Goal: Task Accomplishment & Management: Use online tool/utility

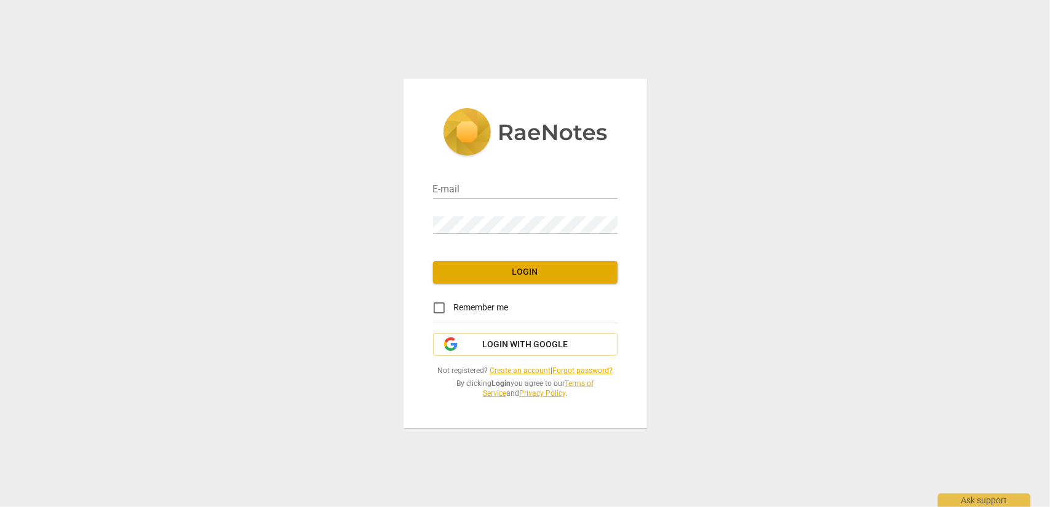
type input "[EMAIL_ADDRESS][DOMAIN_NAME]"
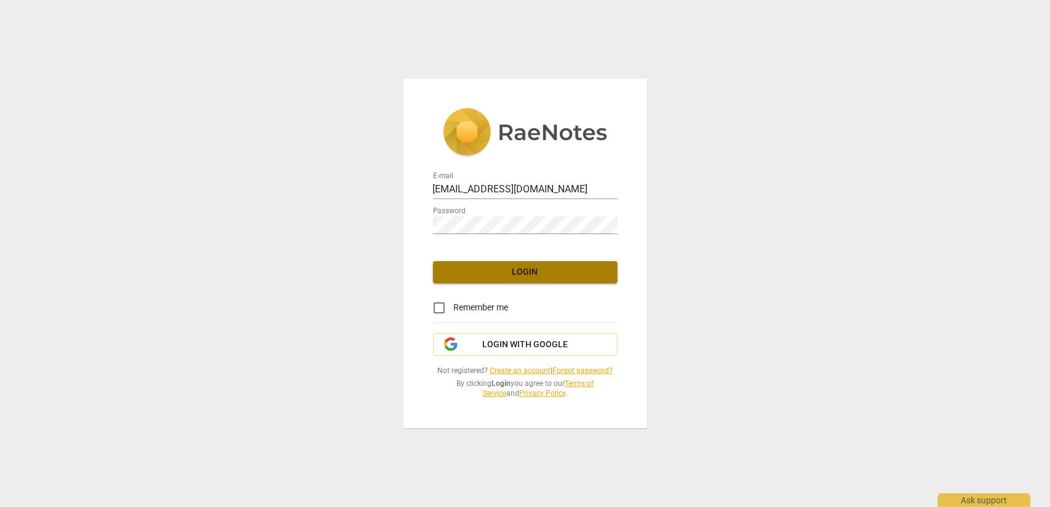
click at [520, 271] on span "Login" at bounding box center [525, 272] width 165 height 12
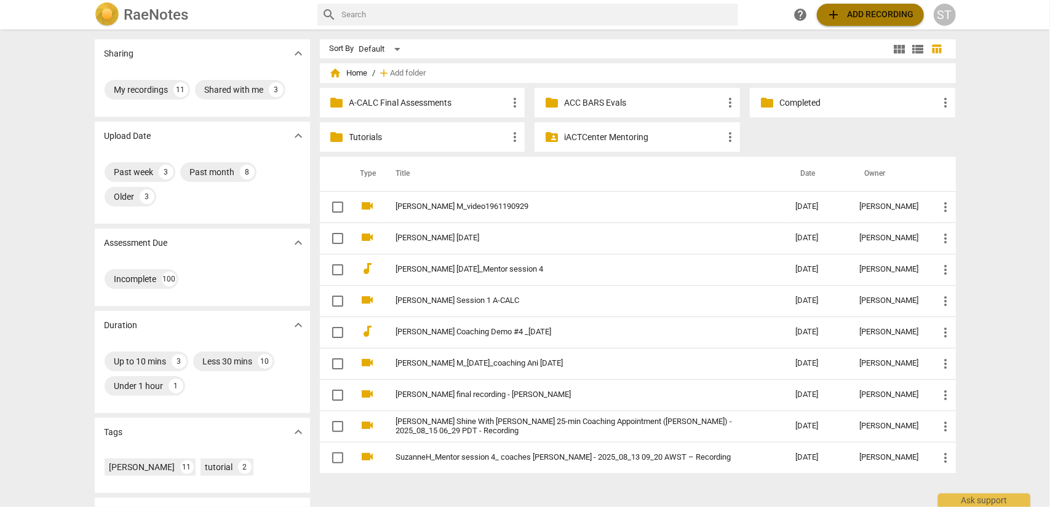
click at [858, 25] on button "add Add recording" at bounding box center [870, 15] width 107 height 22
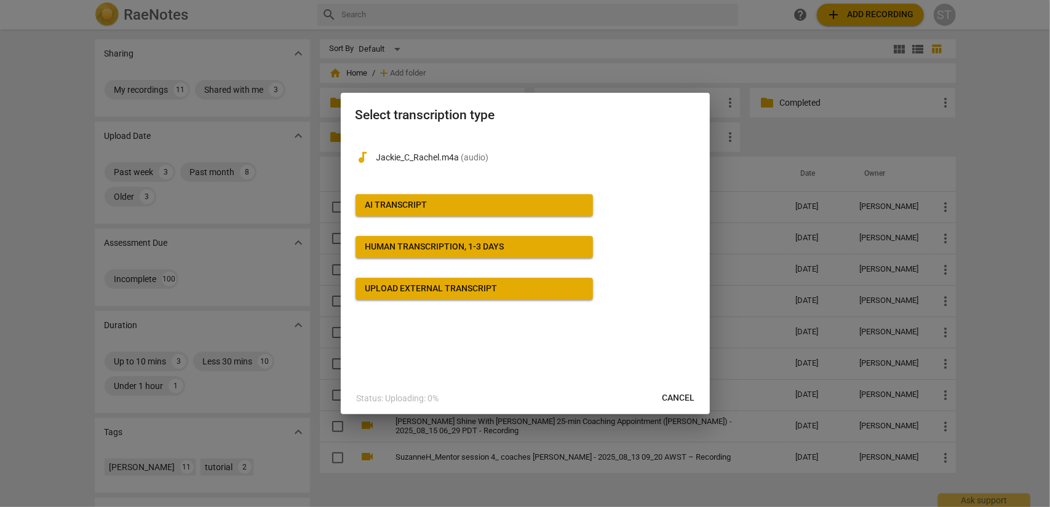
click at [540, 210] on span "AI Transcript" at bounding box center [474, 205] width 218 height 12
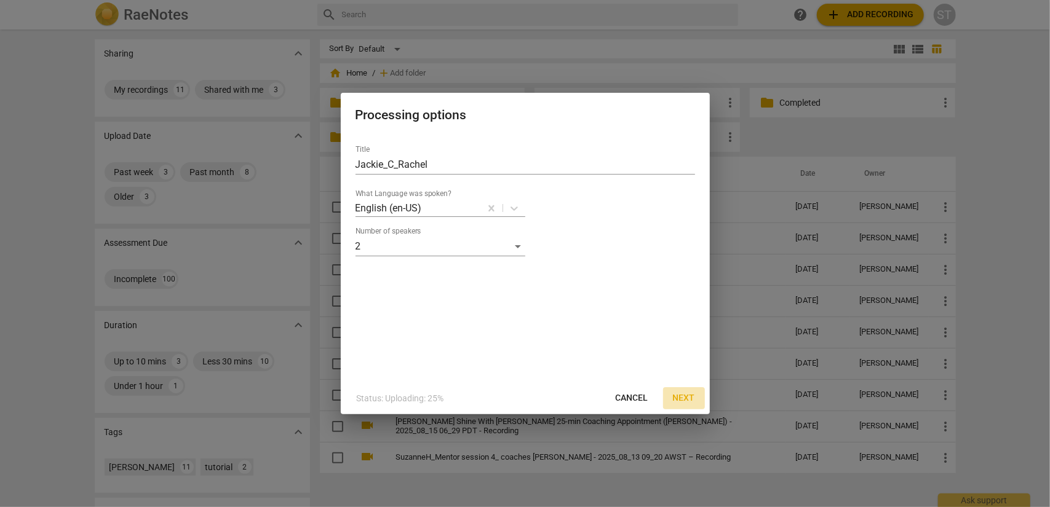
click at [685, 399] on span "Next" at bounding box center [684, 398] width 22 height 12
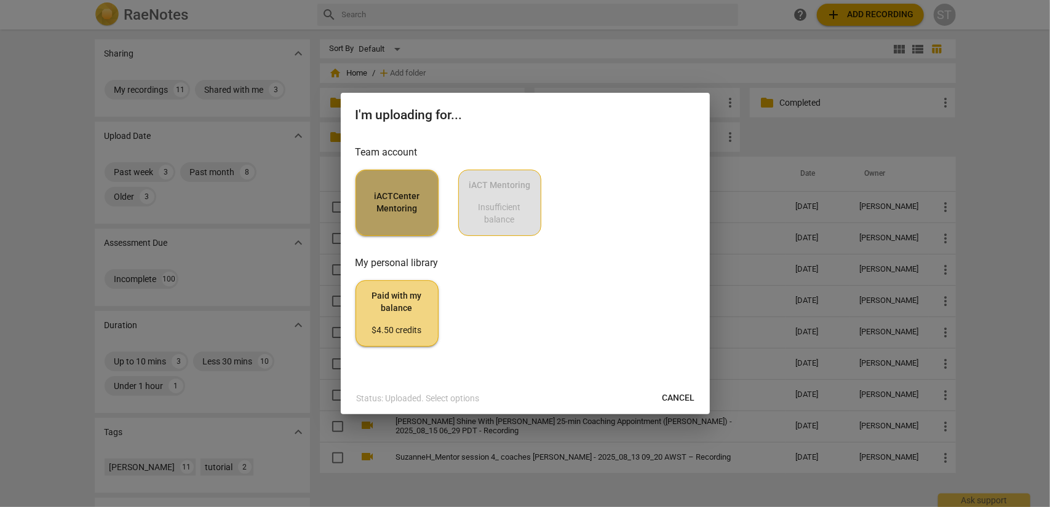
click at [405, 218] on button "iACTCenter Mentoring" at bounding box center [397, 203] width 83 height 66
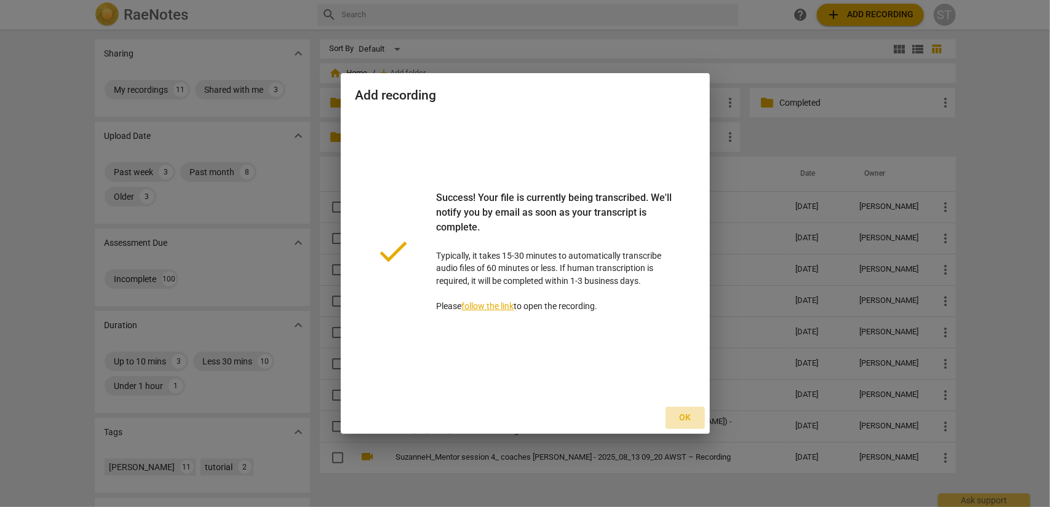
click at [680, 416] on span "Ok" at bounding box center [685, 418] width 20 height 12
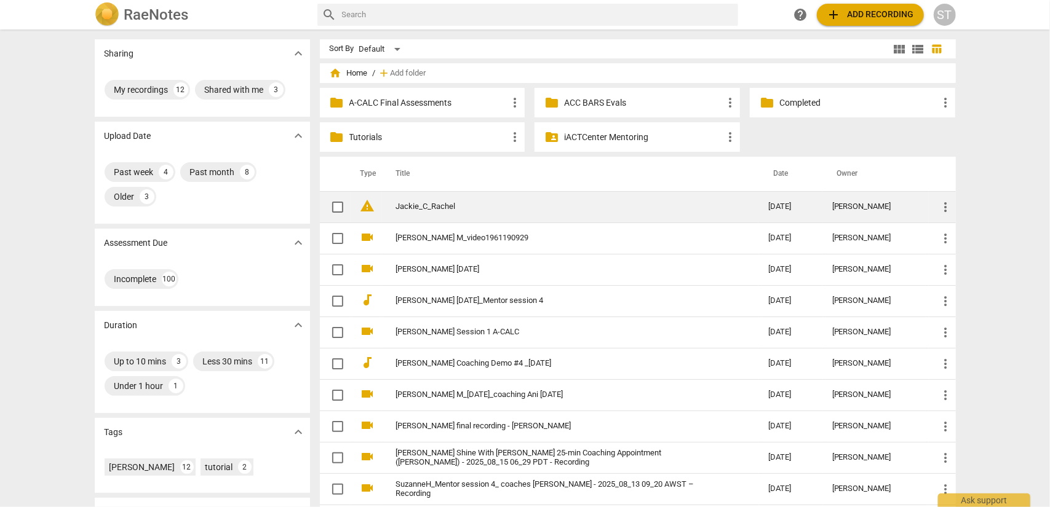
click at [609, 207] on link "Jackie_C_Rachel" at bounding box center [560, 206] width 328 height 9
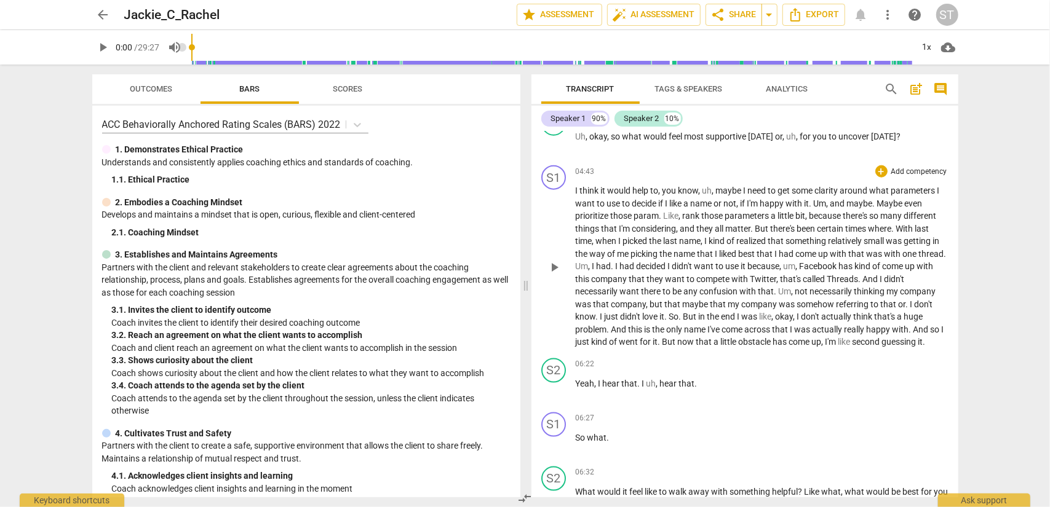
scroll to position [1046, 0]
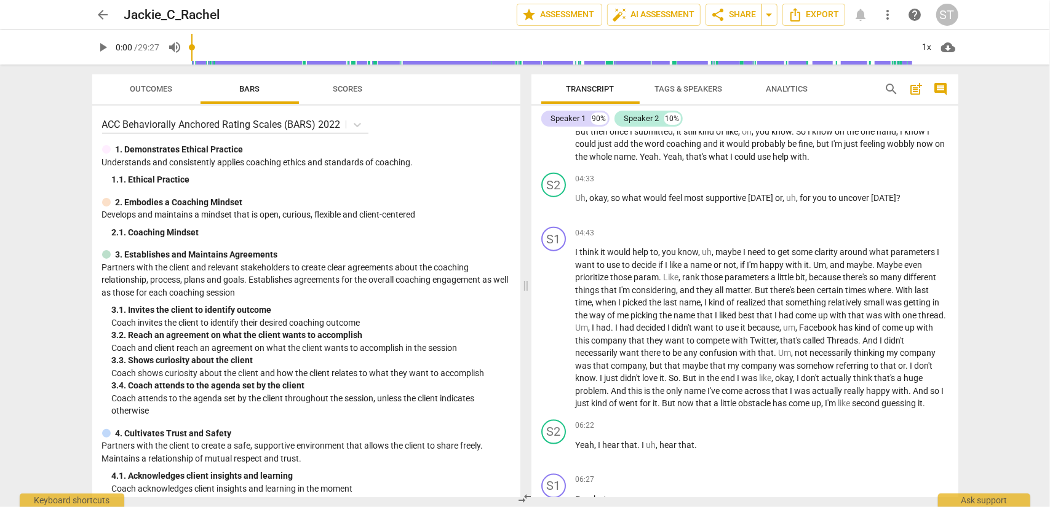
click at [712, 89] on span "Tags & Speakers" at bounding box center [689, 88] width 68 height 9
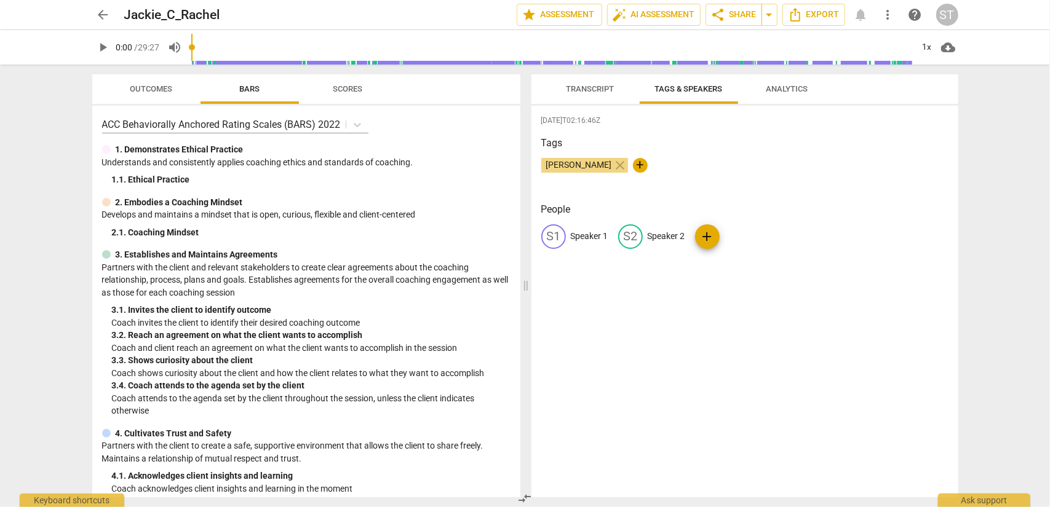
click at [682, 237] on p "Speaker 2" at bounding box center [667, 236] width 38 height 13
type input "[PERSON_NAME]"
click at [589, 234] on p "Speaker 1" at bounding box center [590, 236] width 38 height 13
type input "Client"
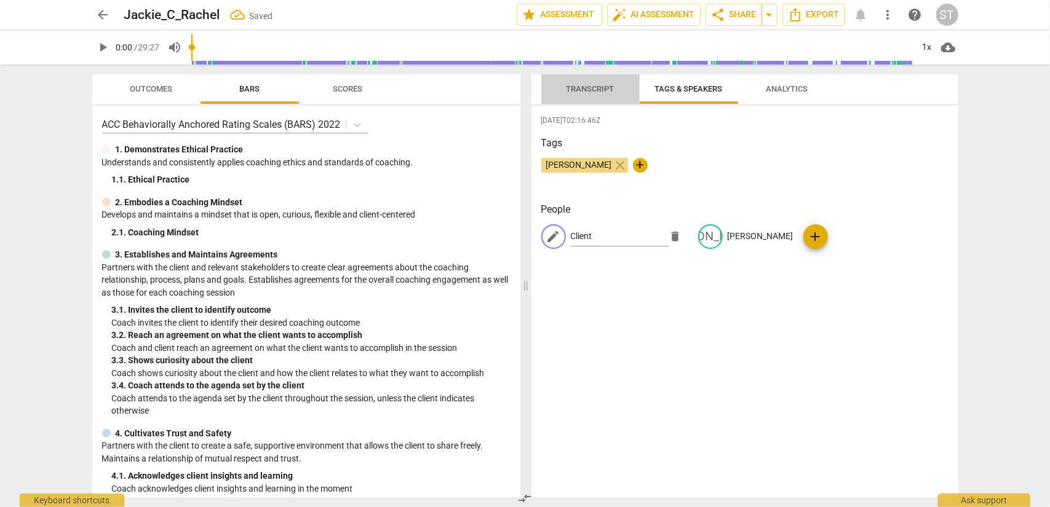
click at [592, 86] on span "Transcript" at bounding box center [591, 88] width 48 height 9
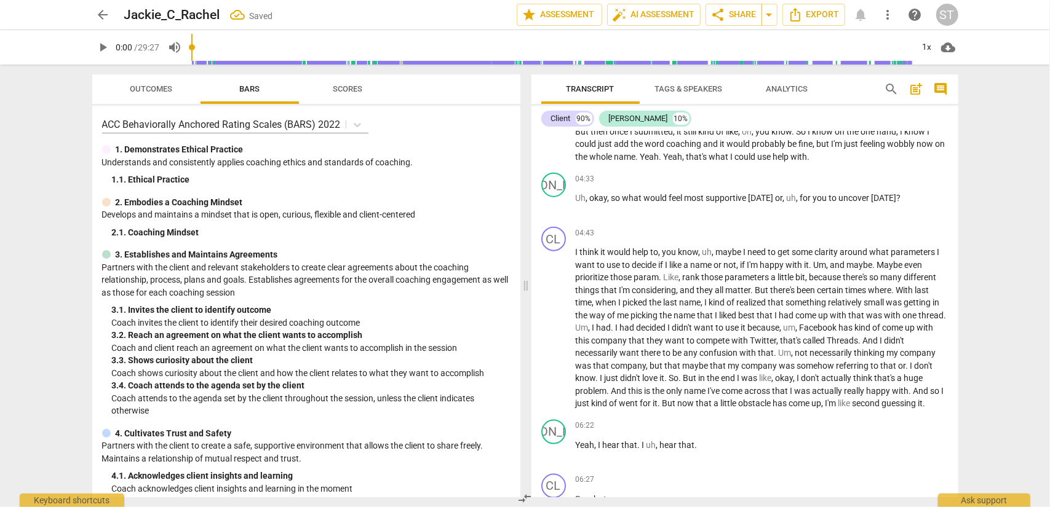
click at [696, 87] on span "Tags & Speakers" at bounding box center [689, 88] width 68 height 9
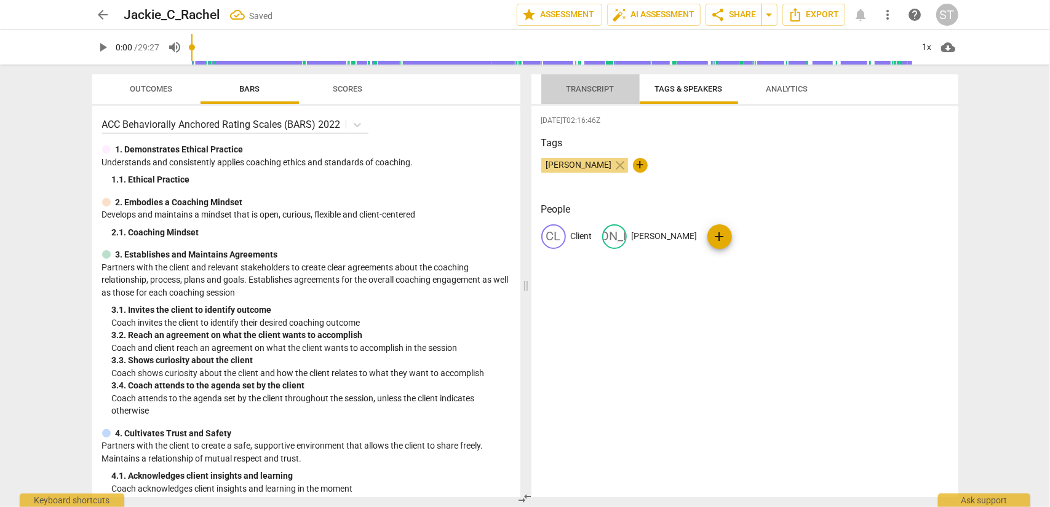
click at [601, 87] on span "Transcript" at bounding box center [591, 88] width 48 height 9
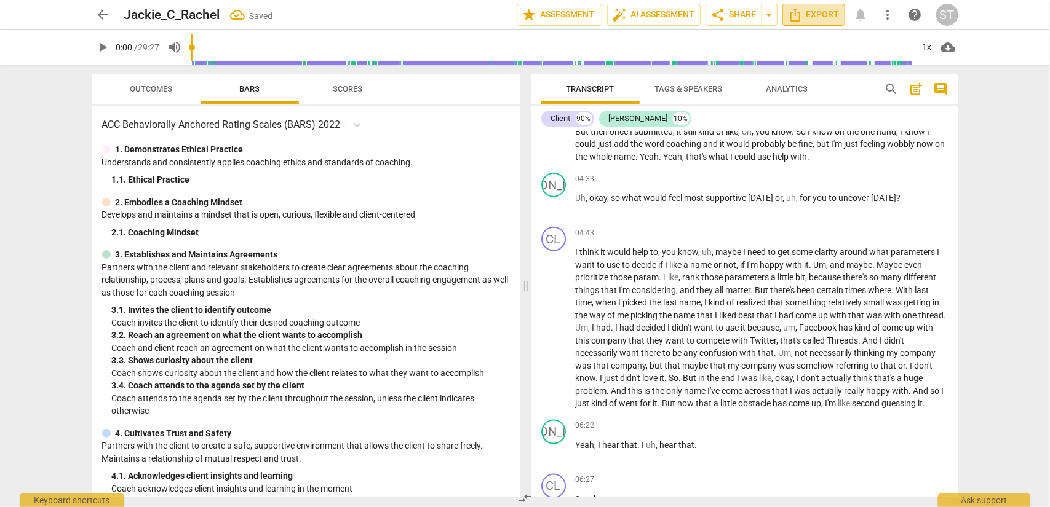
click at [823, 12] on span "Export" at bounding box center [814, 14] width 52 height 15
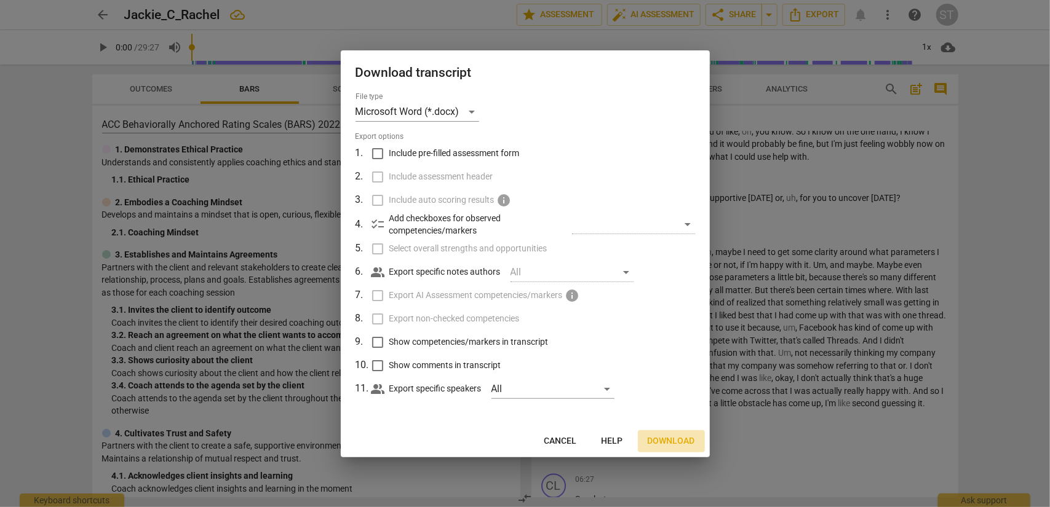
click at [667, 442] on span "Download" at bounding box center [671, 442] width 47 height 12
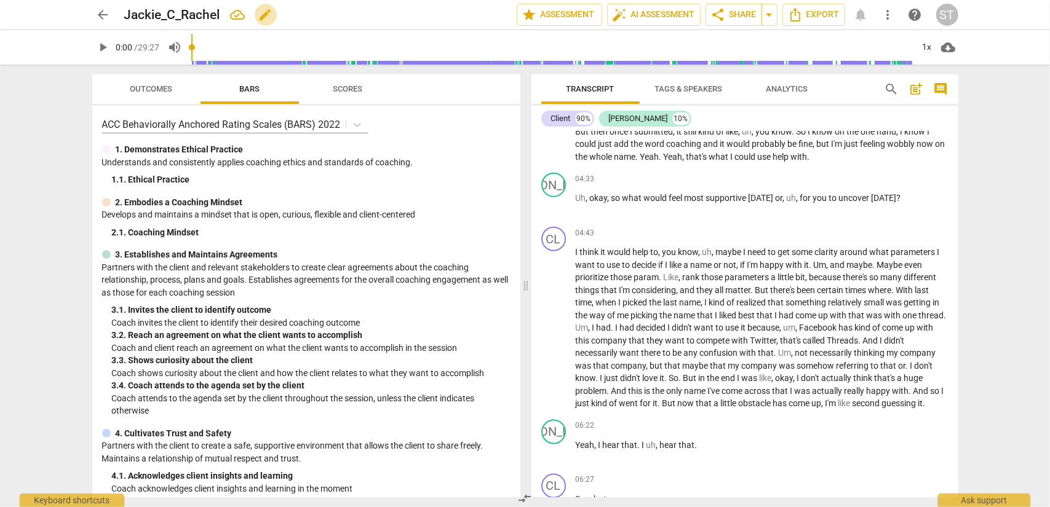
click at [272, 14] on span "edit" at bounding box center [265, 14] width 15 height 15
click at [167, 14] on input "Jackie_C_Rachel" at bounding box center [293, 14] width 338 height 23
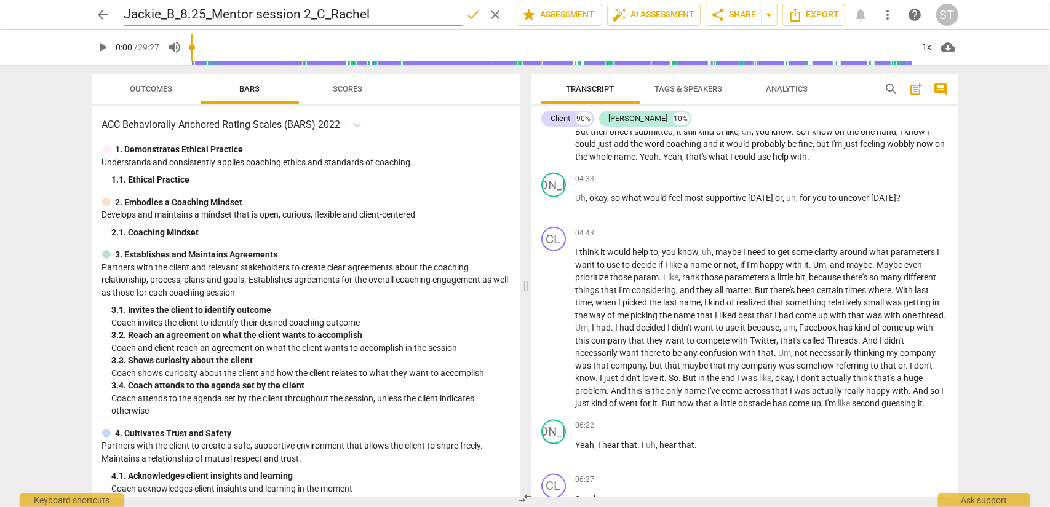
type input "Jackie_B_8.25_Mentor session 2_C_Rachel"
click at [468, 21] on span "done" at bounding box center [473, 14] width 15 height 15
click at [101, 17] on span "arrow_back" at bounding box center [103, 14] width 15 height 15
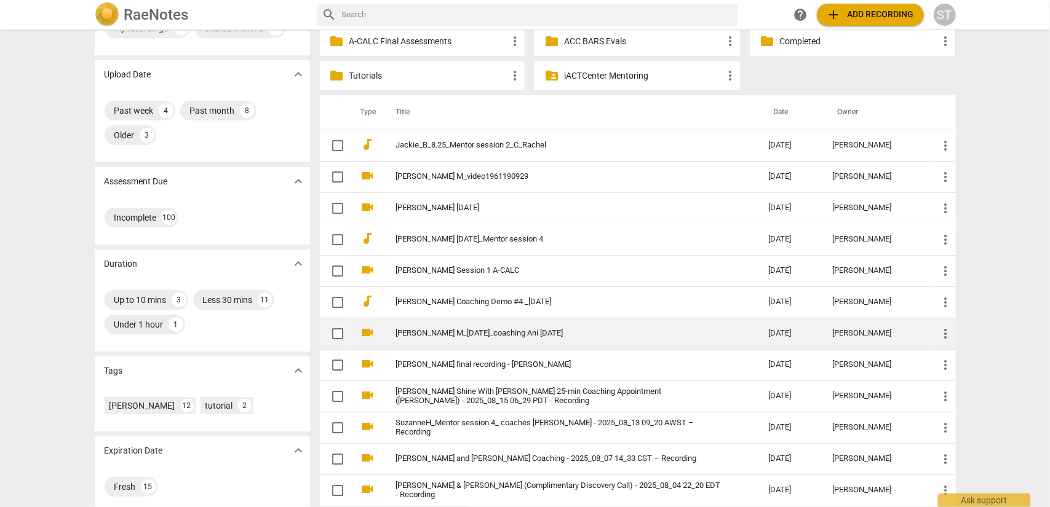
scroll to position [123, 0]
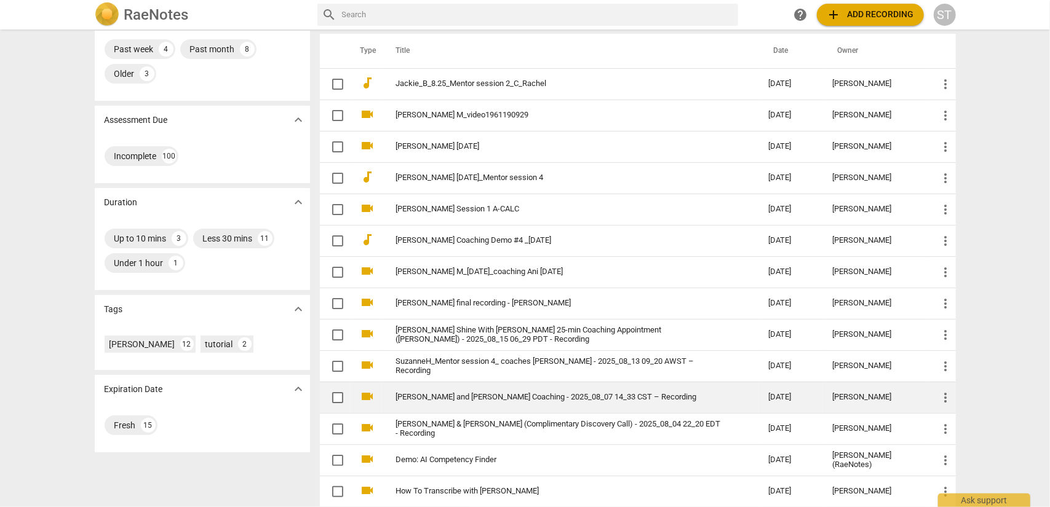
click at [423, 402] on td "[PERSON_NAME] and [PERSON_NAME] Coaching - 2025_08_07 14_33 CST – Recording" at bounding box center [570, 397] width 378 height 31
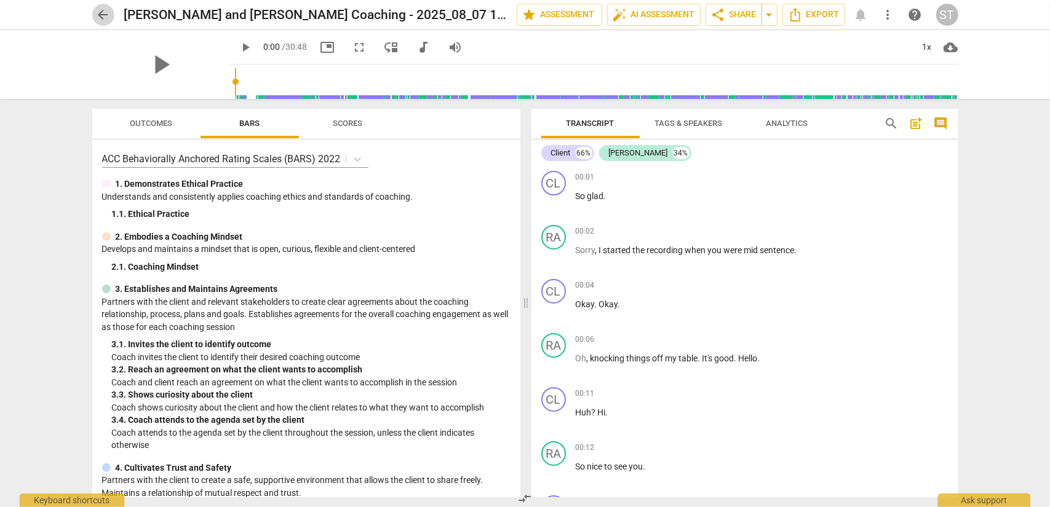
click at [100, 18] on span "arrow_back" at bounding box center [103, 14] width 15 height 15
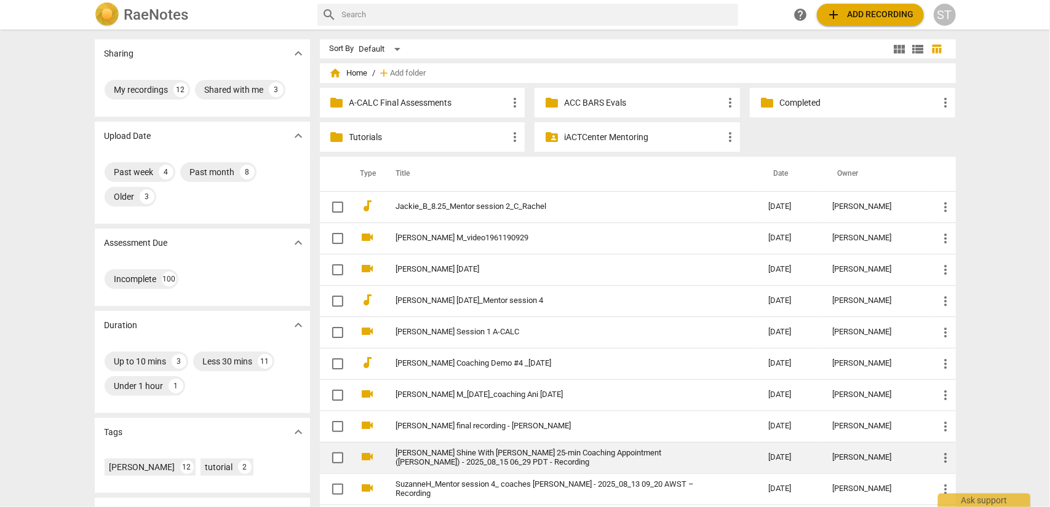
scroll to position [62, 0]
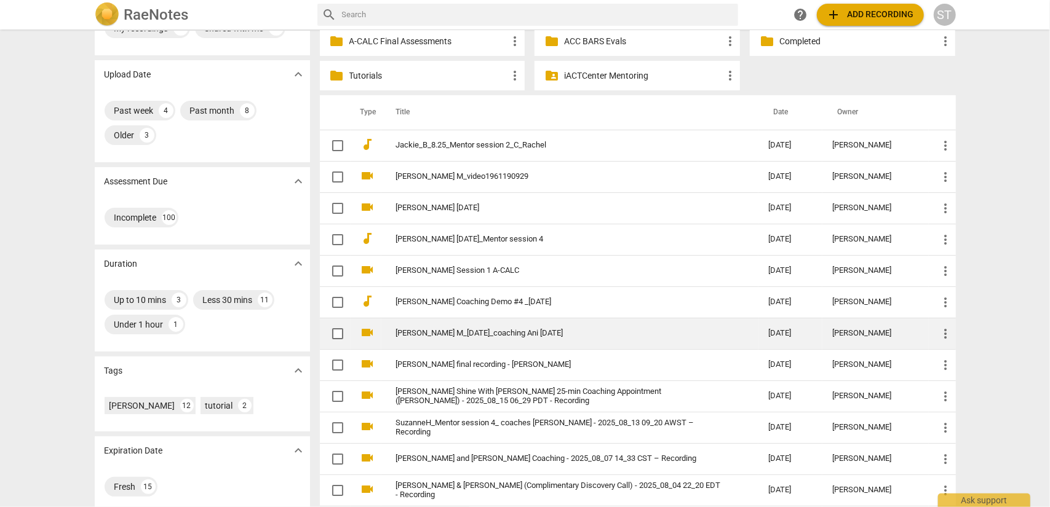
click at [464, 332] on link "[PERSON_NAME] M_[DATE]_coaching Ani [DATE]" at bounding box center [560, 333] width 328 height 9
